Goal: Information Seeking & Learning: Find specific fact

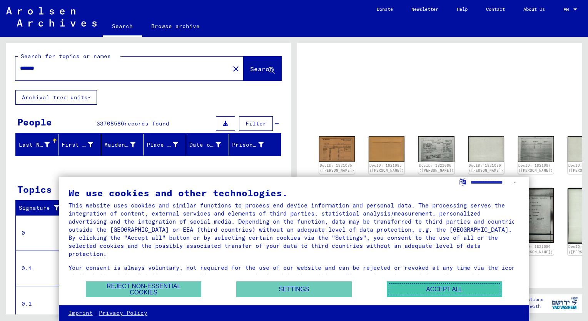
click at [428, 289] on button "Accept all" at bounding box center [444, 289] width 115 height 16
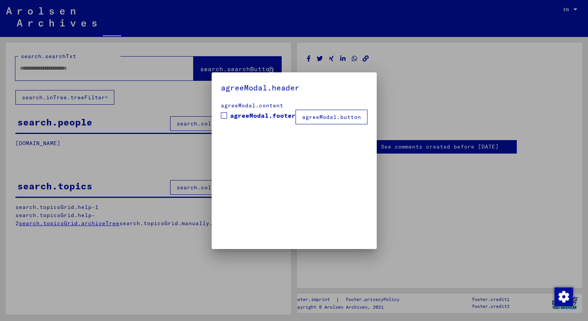
type input "*******"
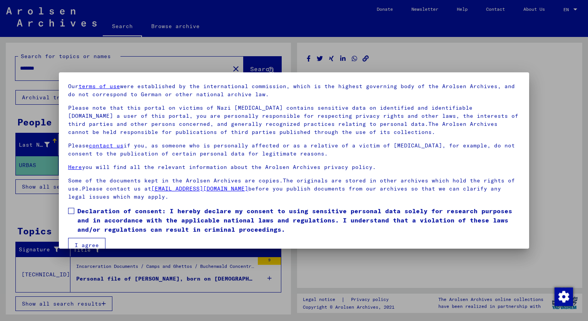
scroll to position [37, 0]
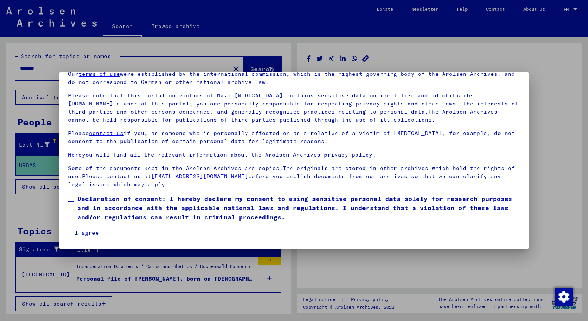
click at [78, 230] on button "I agree" at bounding box center [86, 232] width 37 height 15
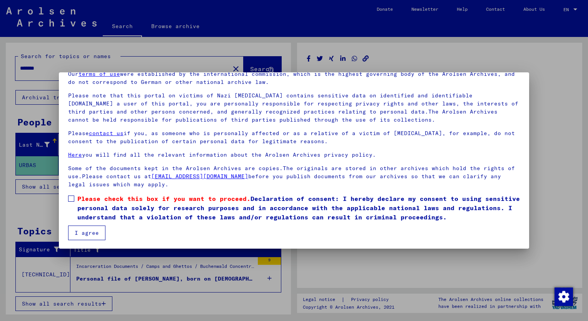
click at [66, 198] on mat-dialog-content "Our terms of use were established by the international commission, which is the…" at bounding box center [294, 152] width 470 height 175
click at [70, 198] on span at bounding box center [71, 198] width 6 height 6
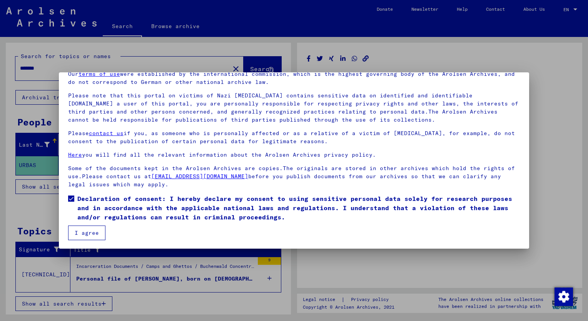
click at [80, 231] on button "I agree" at bounding box center [86, 232] width 37 height 15
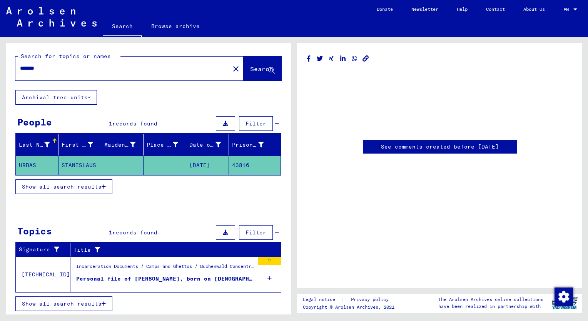
click at [130, 276] on div "Personal file of [PERSON_NAME], born on [DEMOGRAPHIC_DATA]" at bounding box center [165, 279] width 178 height 8
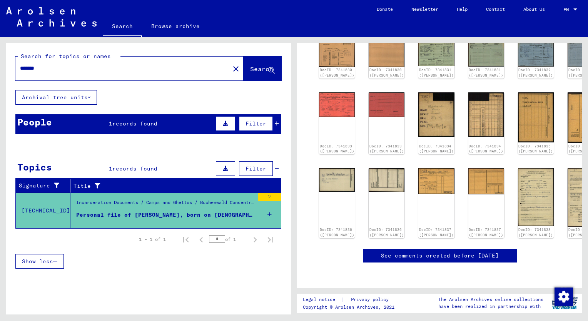
scroll to position [140, 0]
click at [417, 180] on img at bounding box center [436, 180] width 38 height 27
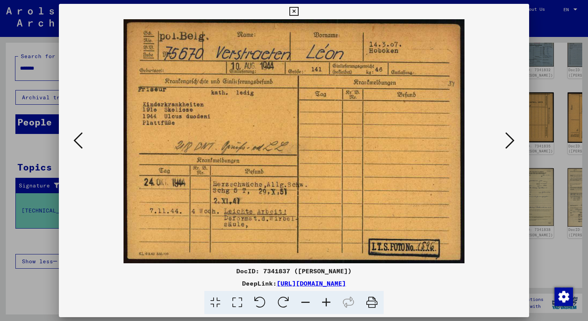
click at [507, 139] on icon at bounding box center [509, 140] width 9 height 18
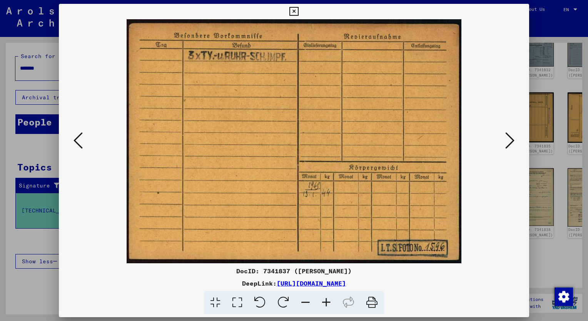
click at [507, 139] on icon at bounding box center [509, 140] width 9 height 18
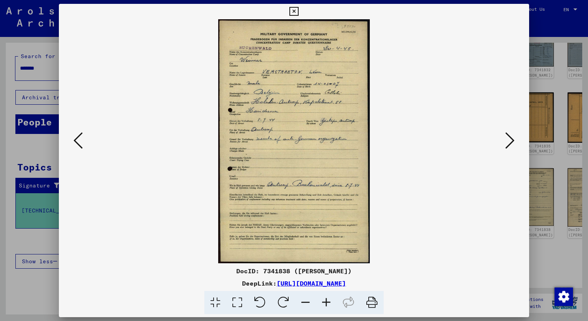
click at [507, 139] on icon at bounding box center [509, 140] width 9 height 18
